Goal: Transaction & Acquisition: Download file/media

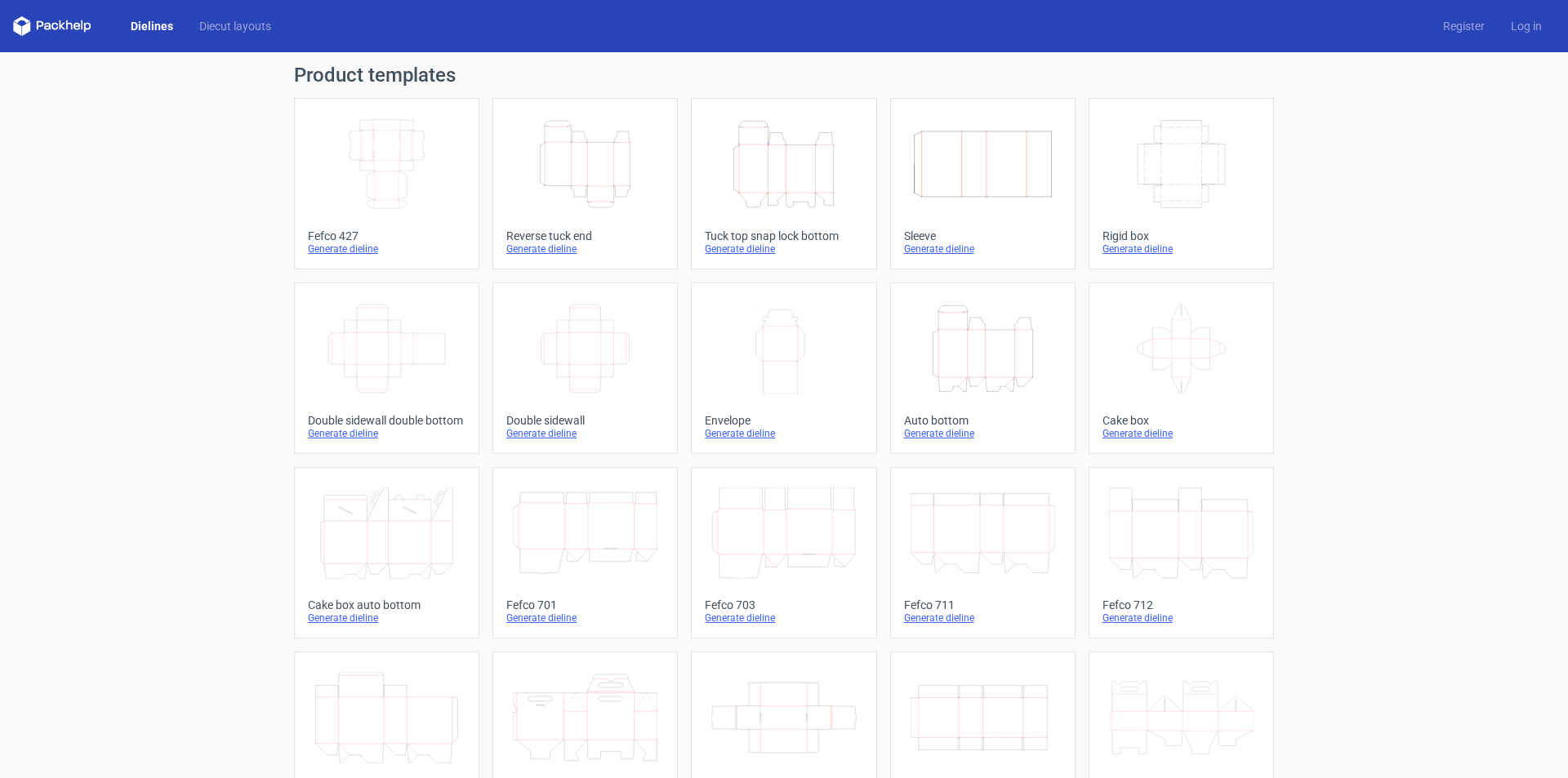
click at [776, 188] on icon "Height Depth Width" at bounding box center [784, 164] width 144 height 91
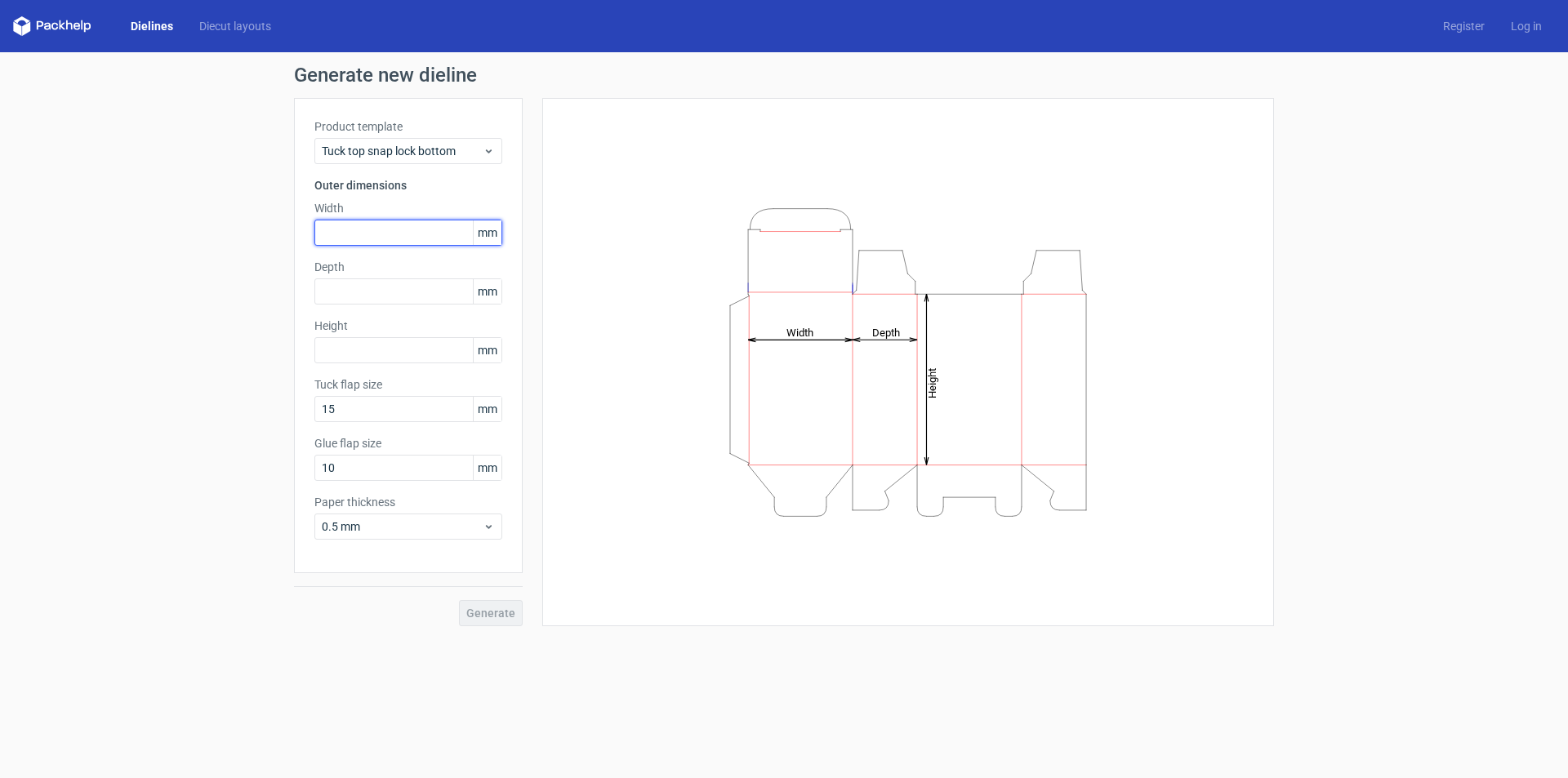
click at [355, 229] on input "text" at bounding box center [408, 233] width 188 height 26
type input "50"
type input "5"
type input "150"
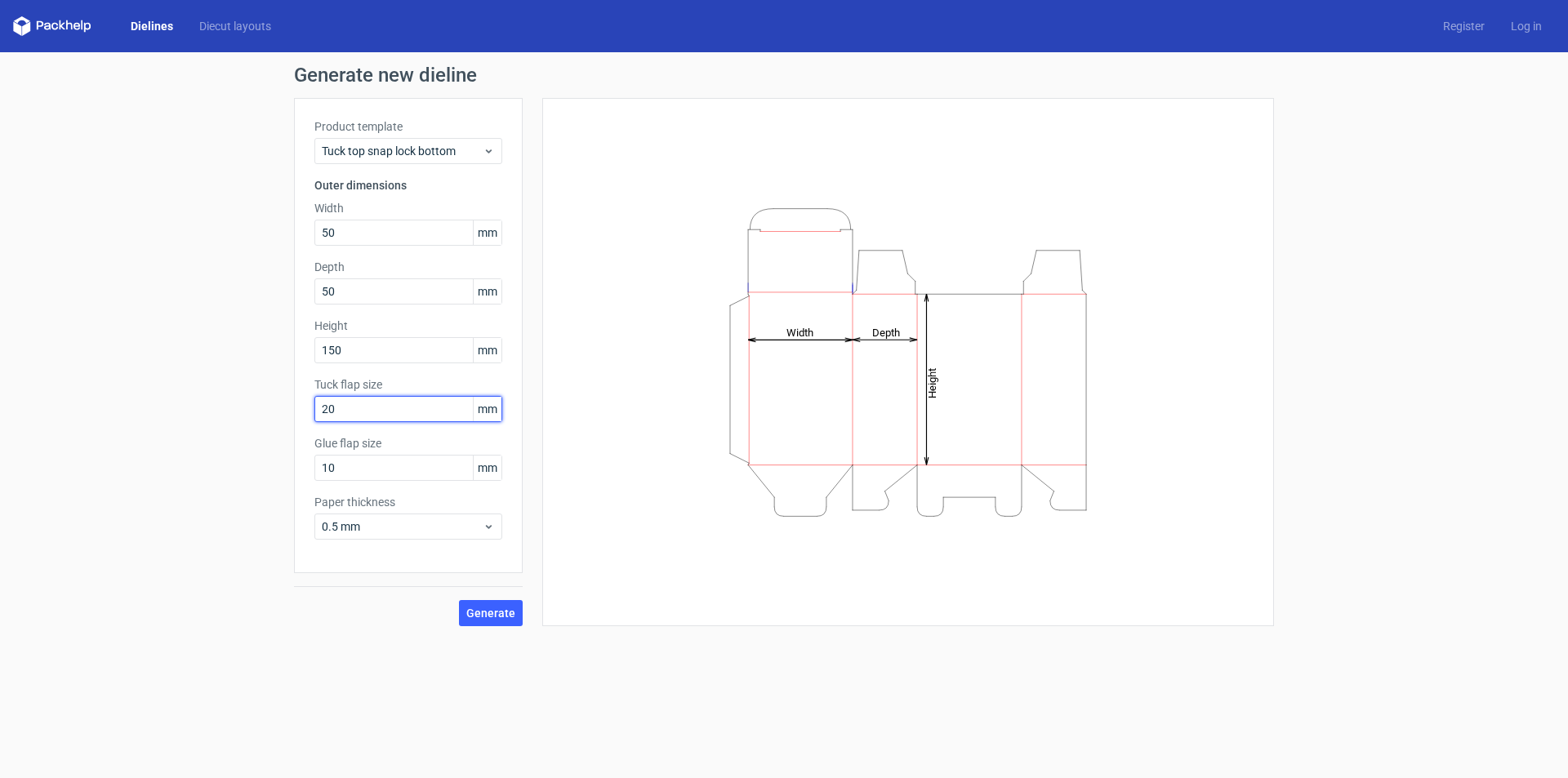
type input "2"
type input "15"
drag, startPoint x: 368, startPoint y: 484, endPoint x: 281, endPoint y: 478, distance: 87.2
click at [281, 478] on div "Generate new dieline Product template Tuck top snap lock bottom Outer dimension…" at bounding box center [784, 345] width 1568 height 587
click at [360, 467] on input "10" at bounding box center [408, 468] width 188 height 26
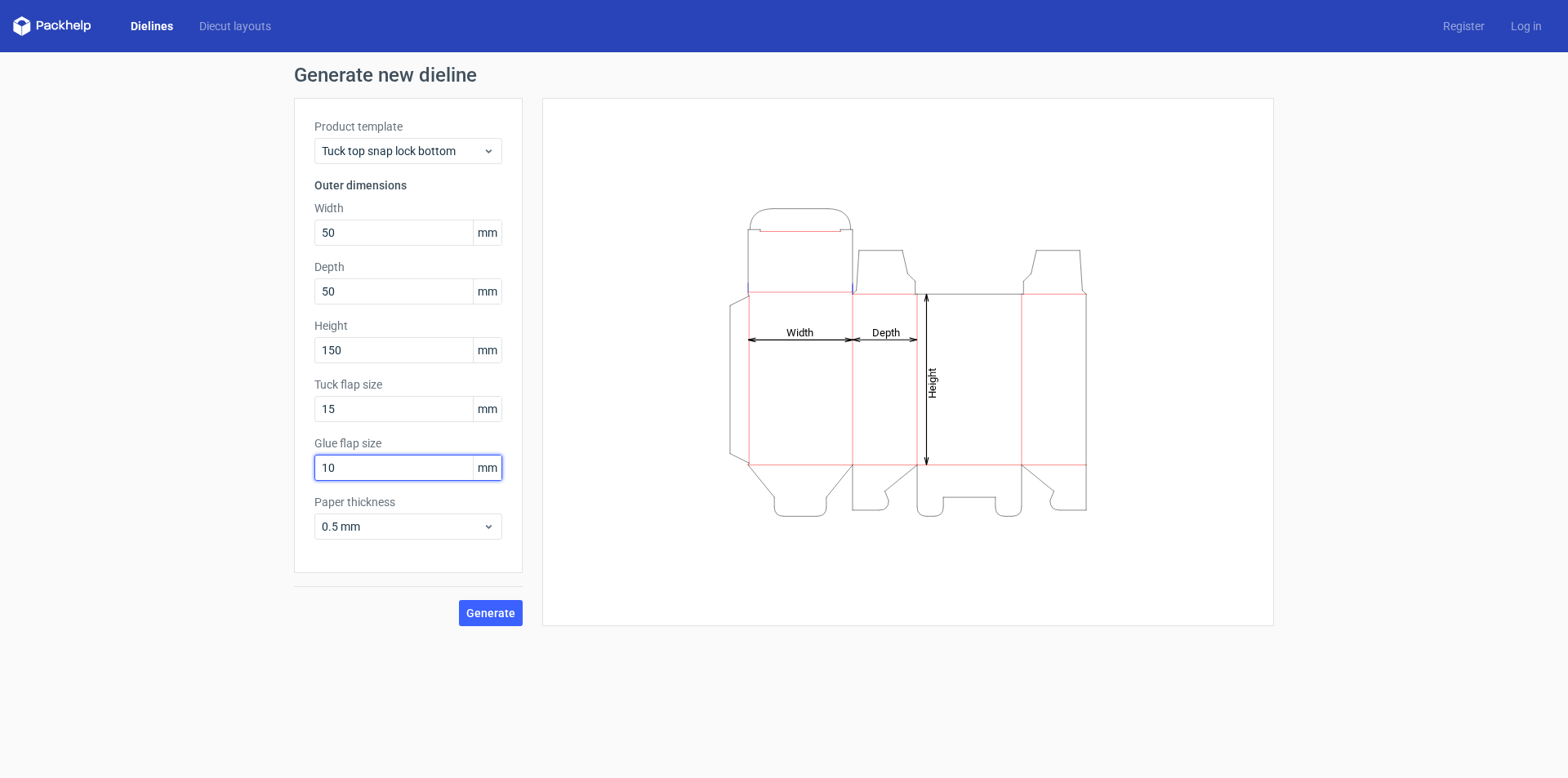
drag, startPoint x: 337, startPoint y: 463, endPoint x: 290, endPoint y: 463, distance: 47.0
click at [290, 463] on div "Generate new dieline Product template Tuck top snap lock bottom Outer dimension…" at bounding box center [784, 345] width 1568 height 587
type input "15"
click at [483, 604] on button "Generate" at bounding box center [491, 613] width 63 height 26
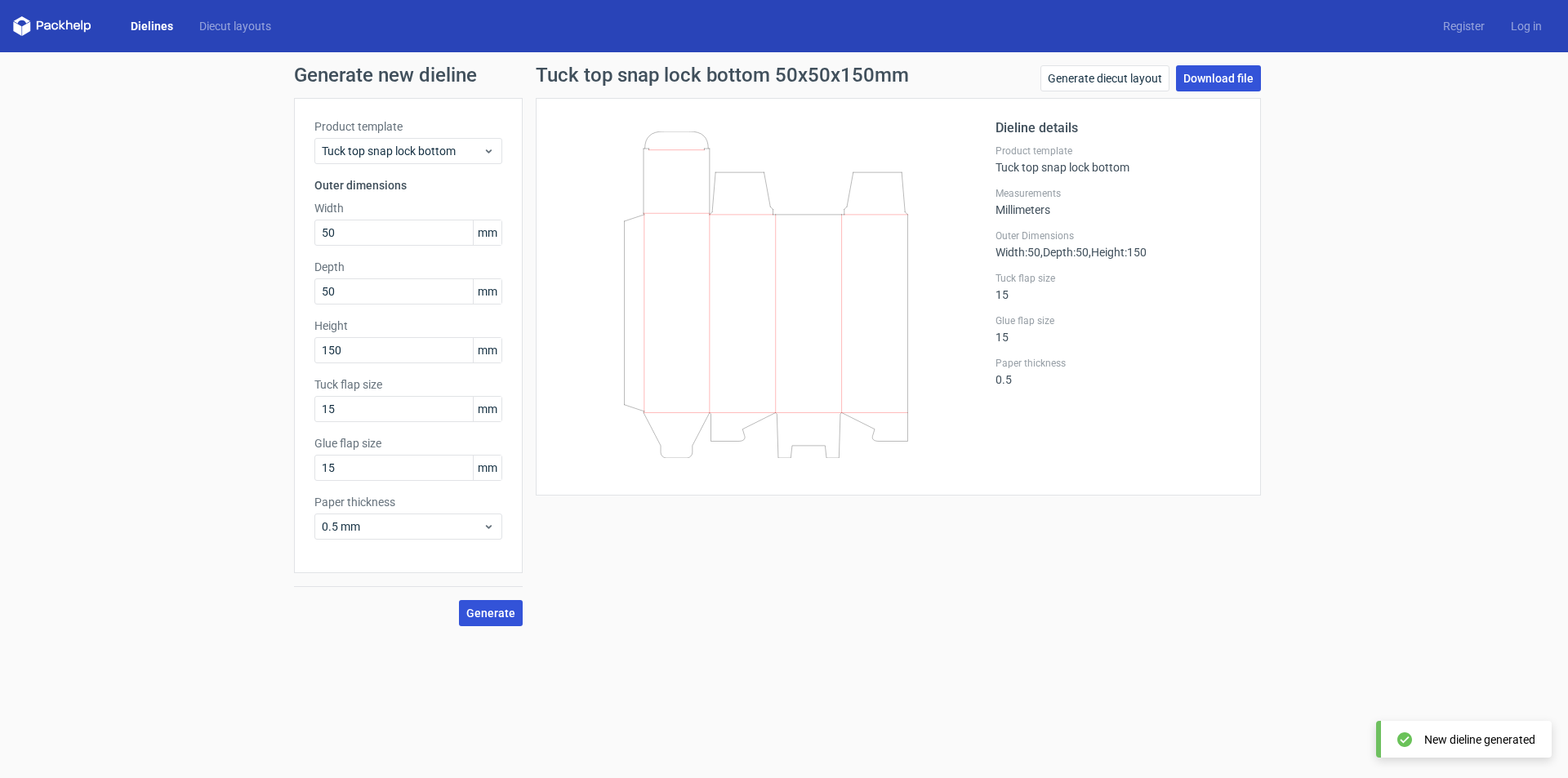
click at [1213, 74] on link "Download file" at bounding box center [1218, 78] width 85 height 26
